Goal: Task Accomplishment & Management: Use online tool/utility

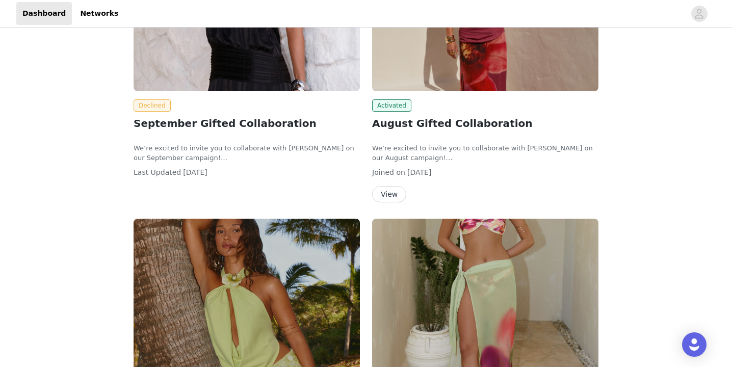
scroll to position [240, 0]
click at [154, 103] on span "Declined" at bounding box center [151, 106] width 37 height 12
click at [155, 103] on span "Declined" at bounding box center [151, 106] width 37 height 12
click at [174, 150] on p "We’re excited to invite you to collaborate with [PERSON_NAME] on our September …" at bounding box center [246, 154] width 226 height 20
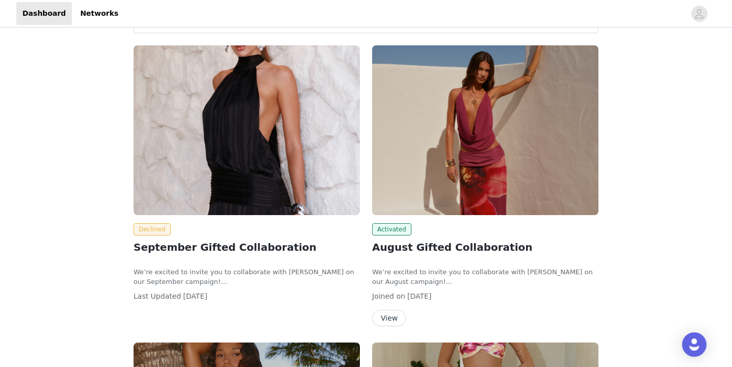
scroll to position [119, 0]
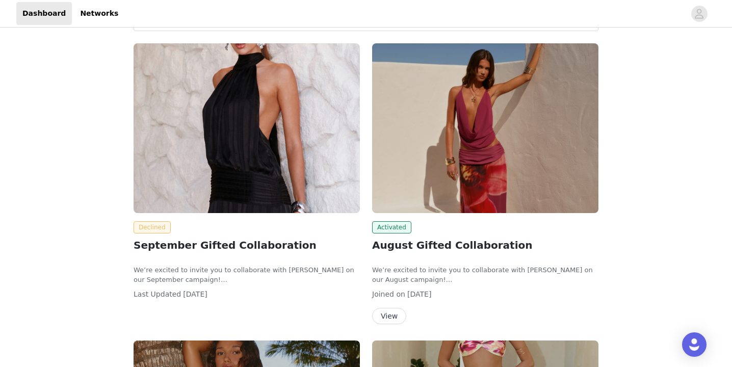
click at [152, 229] on span "Declined" at bounding box center [151, 227] width 37 height 12
click at [155, 227] on span "Declined" at bounding box center [151, 227] width 37 height 12
click at [170, 245] on h2 "September Gifted Collaboration" at bounding box center [246, 244] width 226 height 15
click at [170, 256] on div "We’re excited to invite you to collaborate with [PERSON_NAME] on our September …" at bounding box center [246, 270] width 226 height 30
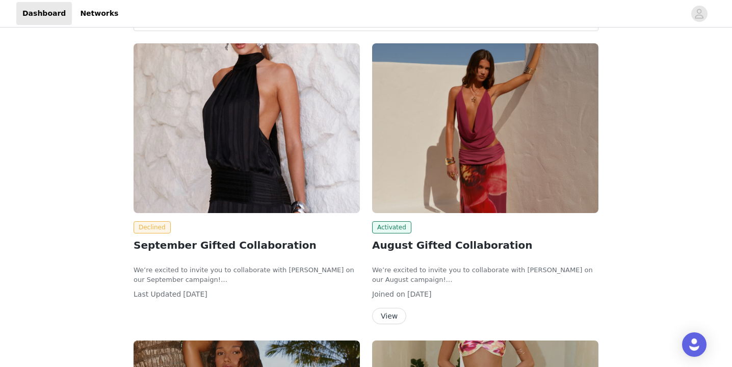
click at [205, 243] on h2 "September Gifted Collaboration" at bounding box center [246, 244] width 226 height 15
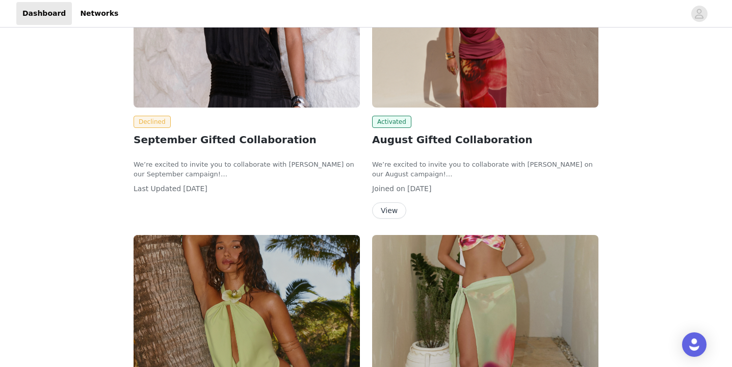
scroll to position [223, 0]
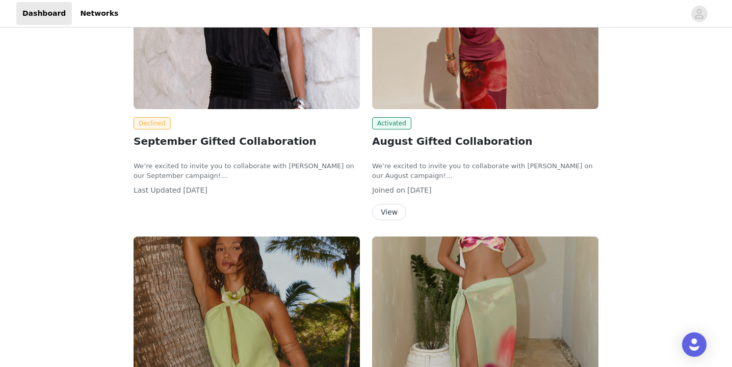
click at [391, 210] on button "View" at bounding box center [389, 212] width 34 height 16
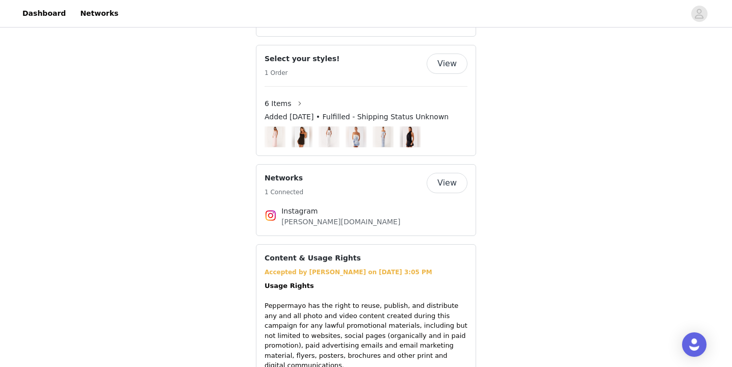
scroll to position [626, 0]
